Goal: Transaction & Acquisition: Subscribe to service/newsletter

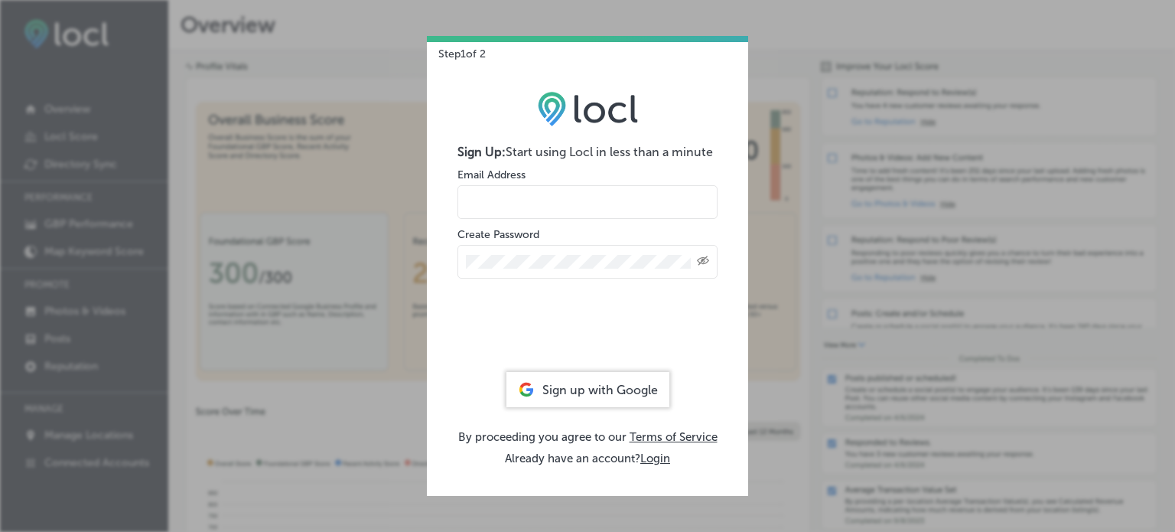
click at [514, 202] on input "email" at bounding box center [588, 202] width 260 height 34
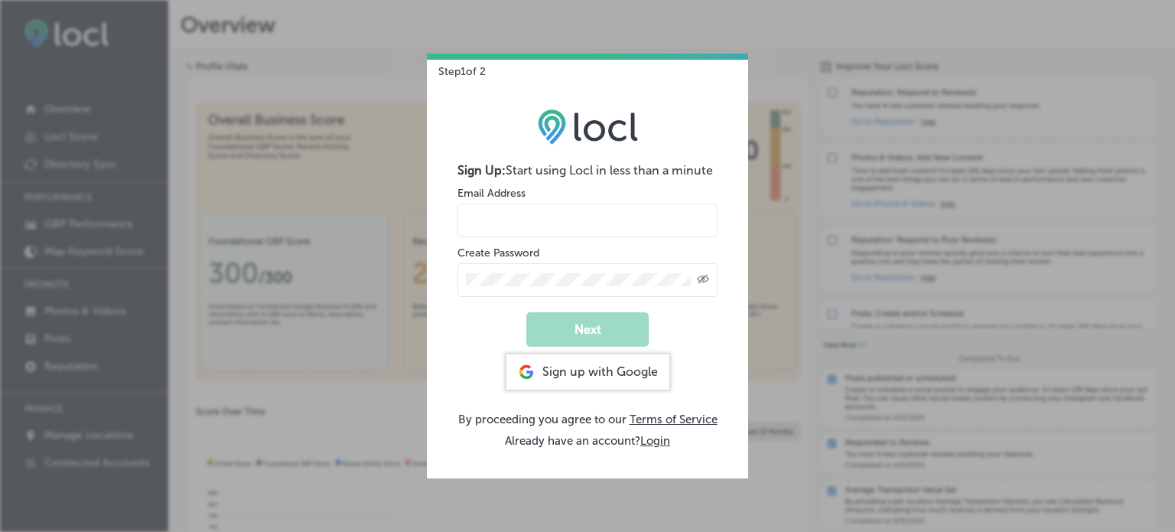
click at [523, 226] on input "email" at bounding box center [588, 221] width 260 height 34
click at [558, 379] on div "Sign up with Google" at bounding box center [588, 371] width 163 height 35
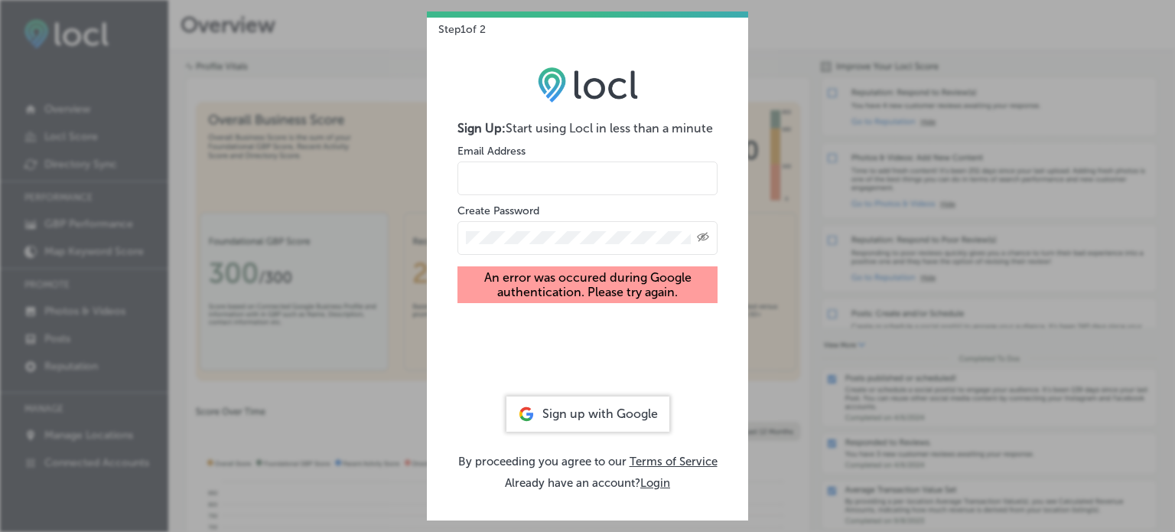
click at [550, 415] on div "Sign up with Google" at bounding box center [588, 413] width 163 height 35
